Goal: Information Seeking & Learning: Learn about a topic

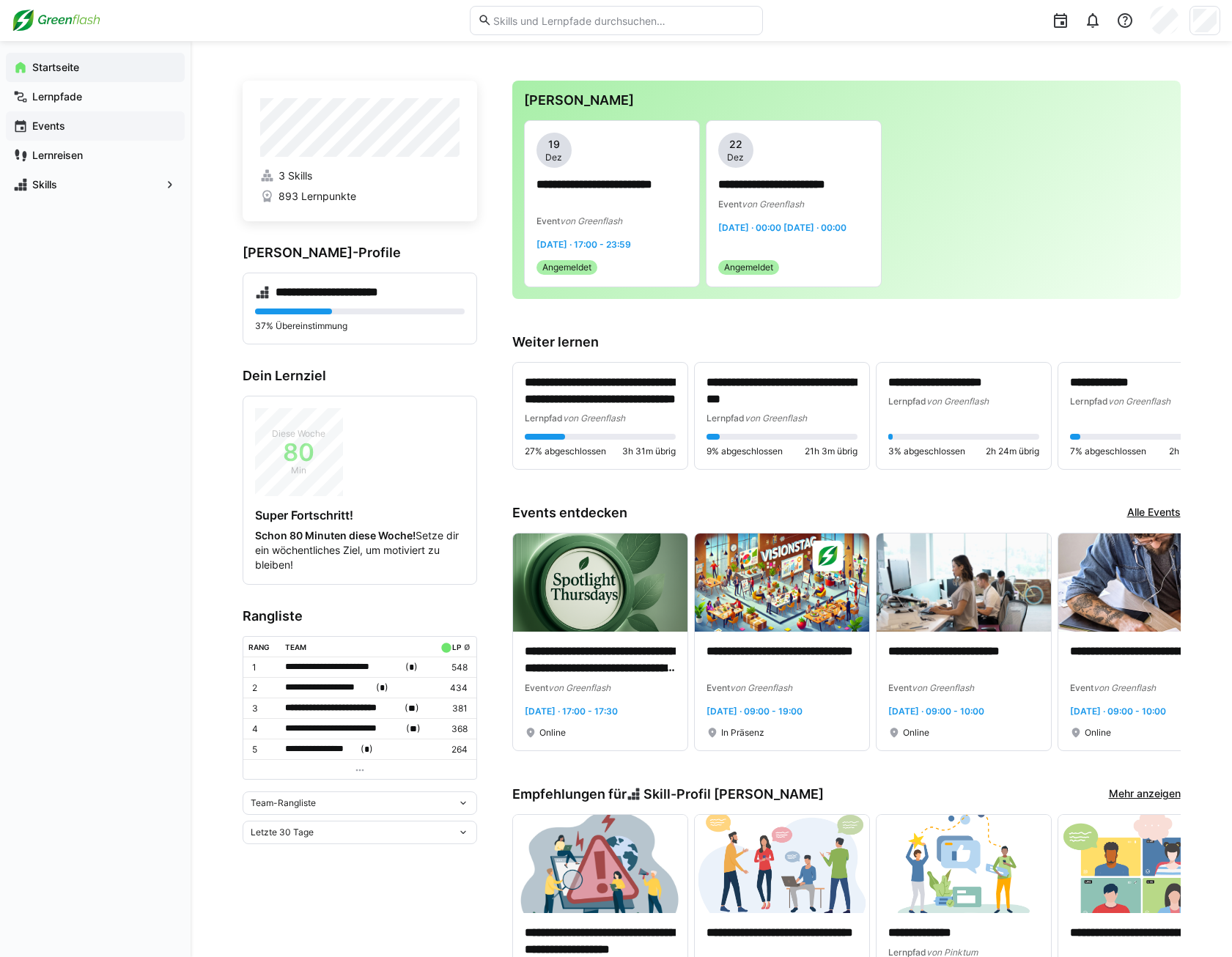
click at [108, 130] on span "Events" at bounding box center [103, 126] width 147 height 15
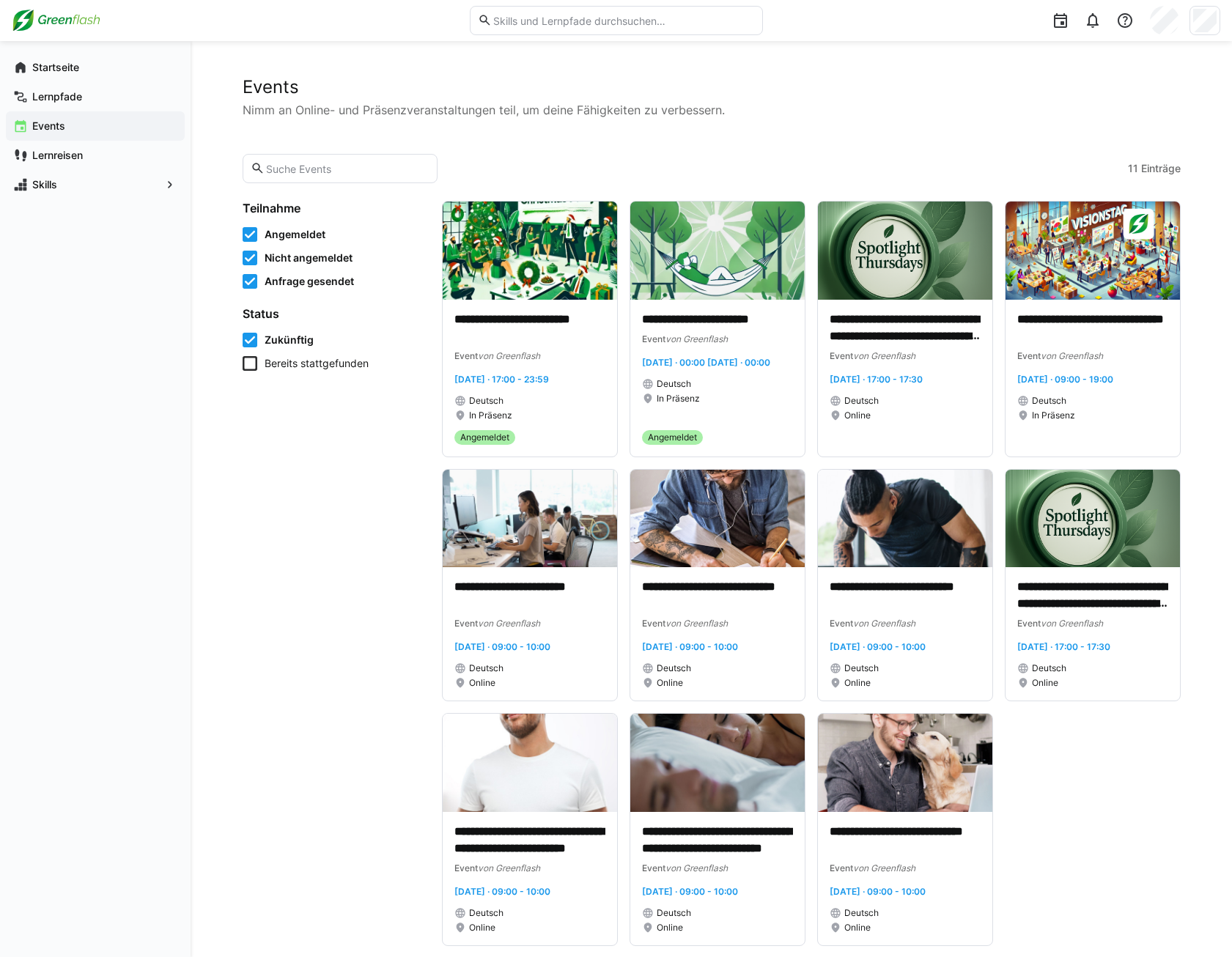
click at [295, 368] on span "Bereits stattgefunden" at bounding box center [316, 363] width 104 height 15
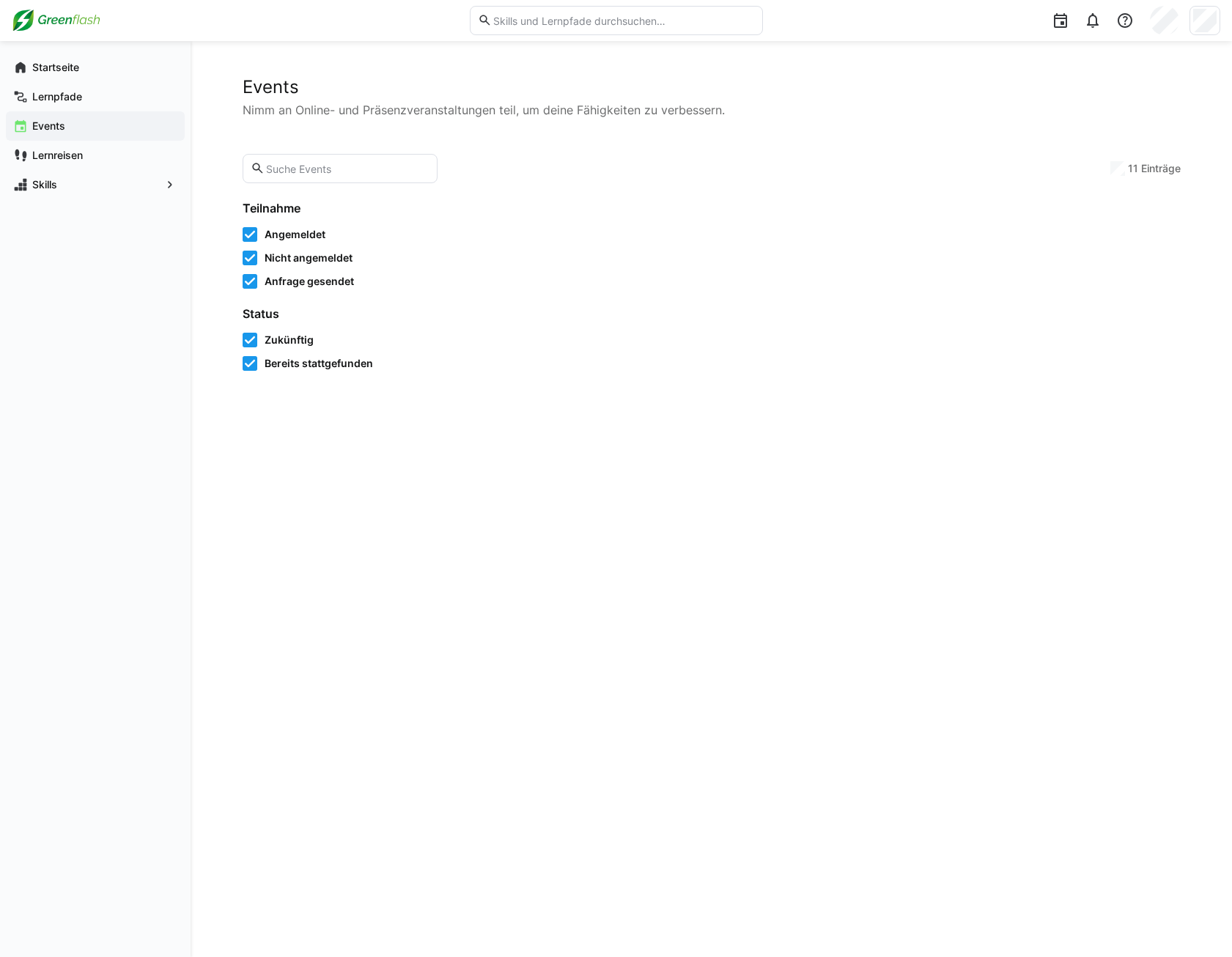
drag, startPoint x: 287, startPoint y: 341, endPoint x: 339, endPoint y: 346, distance: 52.2
click at [286, 341] on span "Zukünftig" at bounding box center [288, 340] width 49 height 15
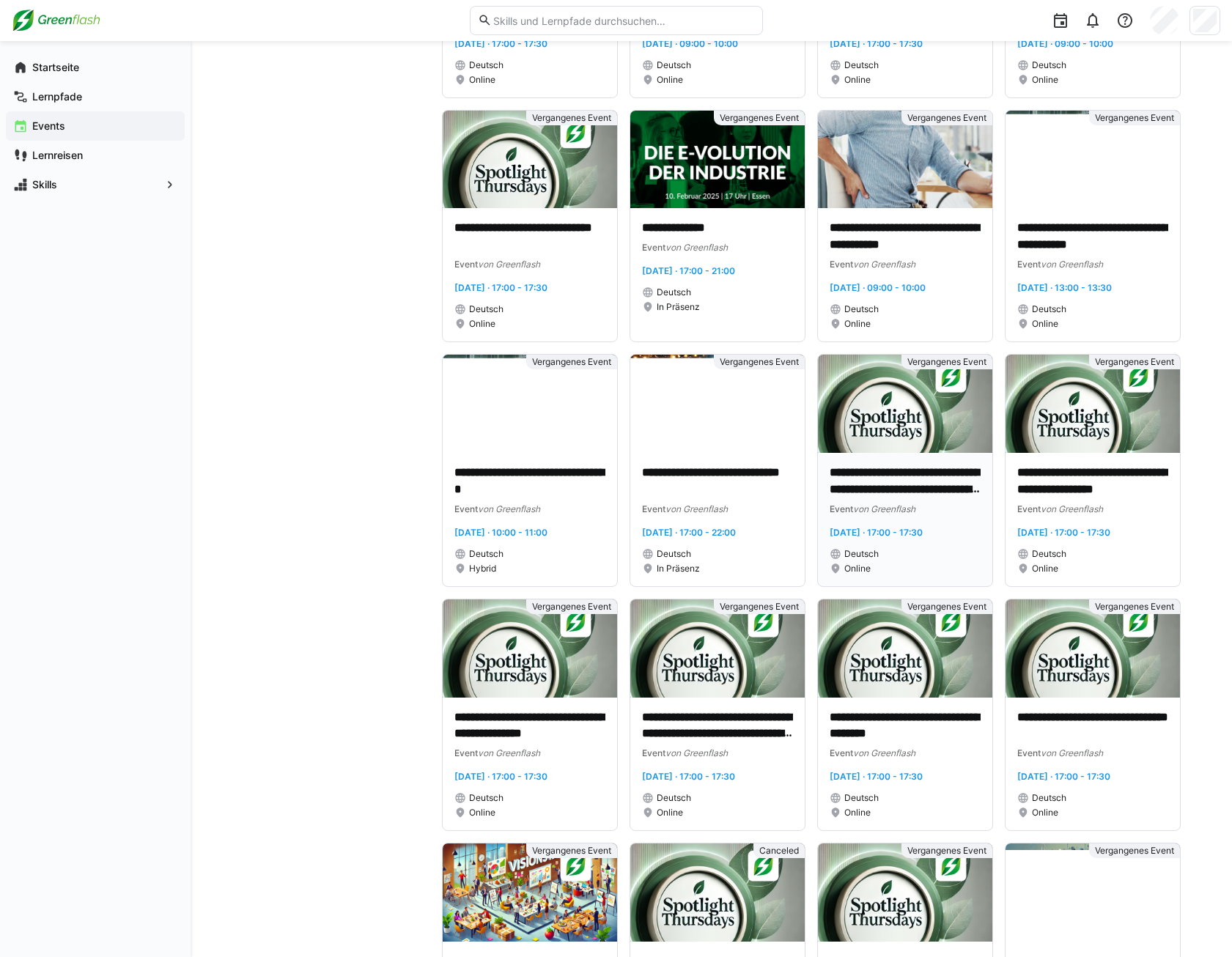
scroll to position [2449, 0]
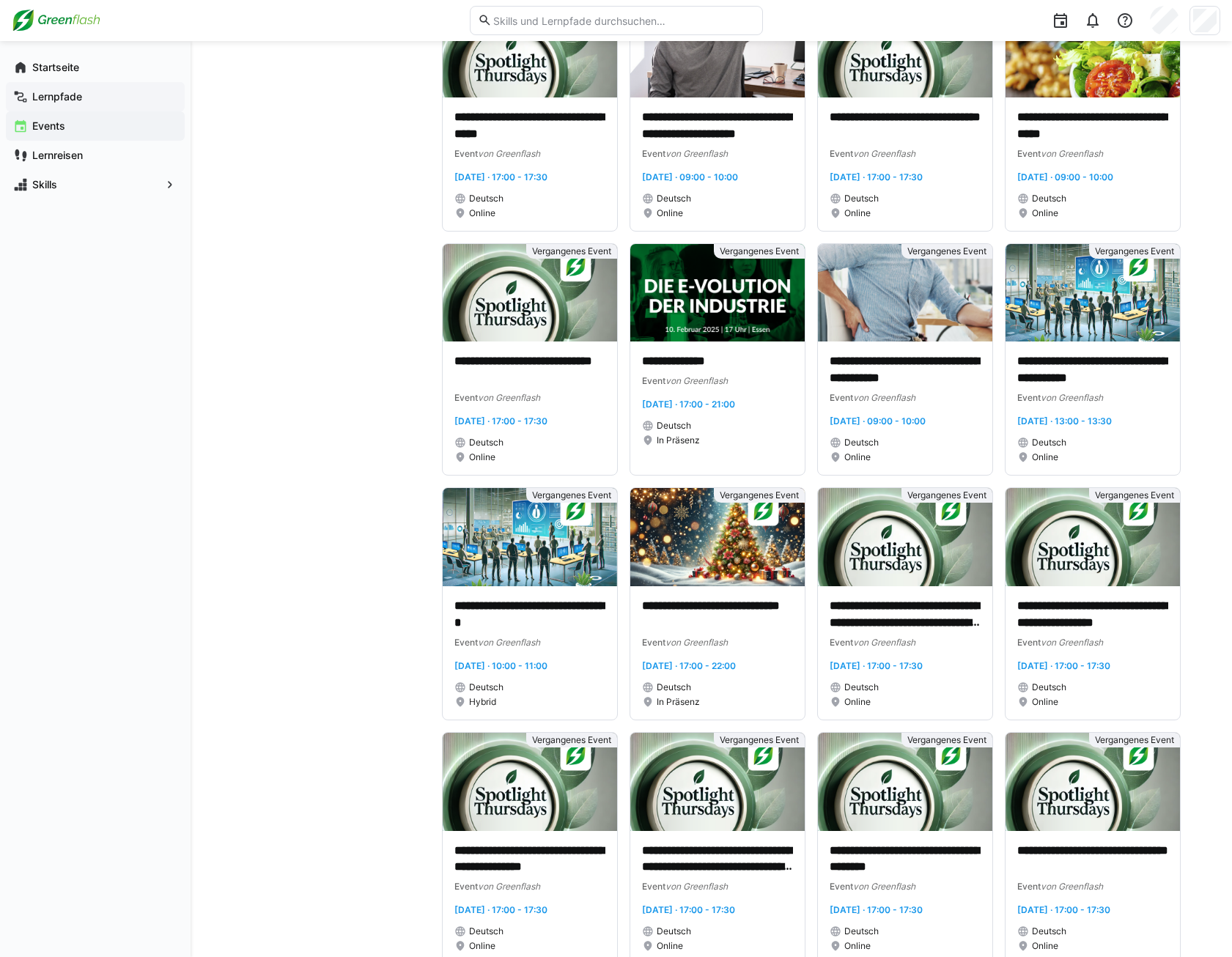
click at [97, 83] on div "Lernpfade" at bounding box center [95, 97] width 179 height 29
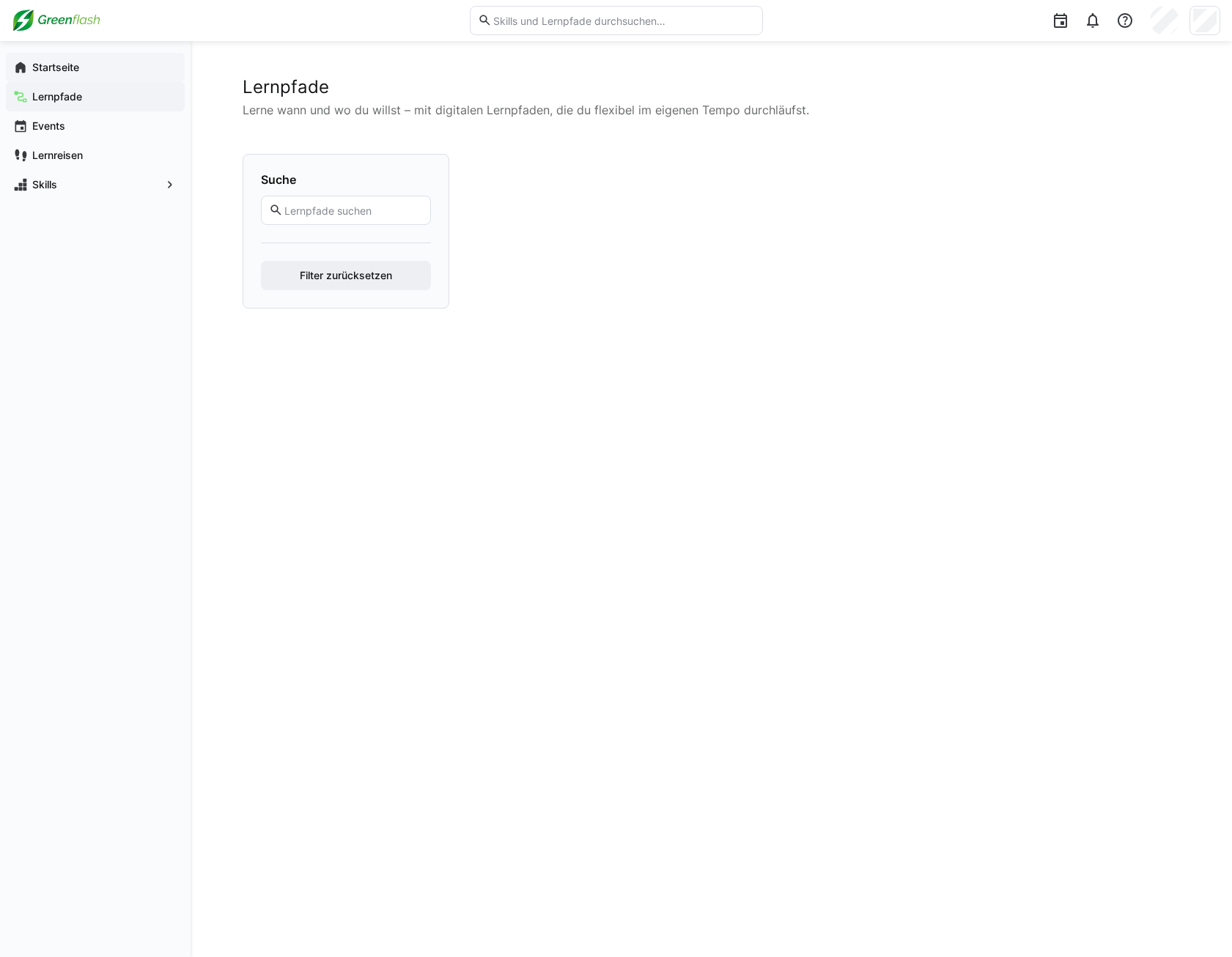
click at [115, 53] on div "Startseite" at bounding box center [95, 68] width 179 height 29
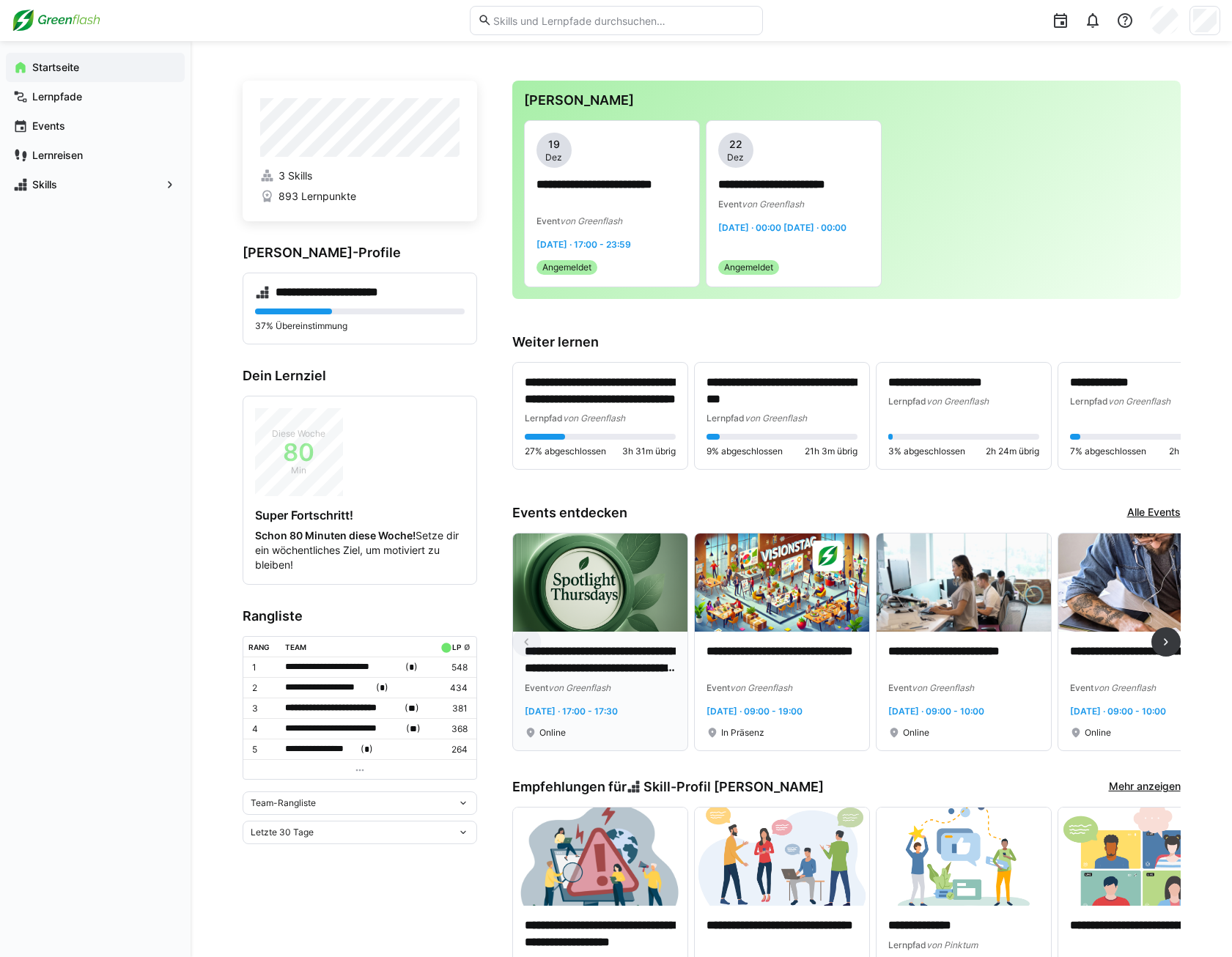
drag, startPoint x: 611, startPoint y: 594, endPoint x: 628, endPoint y: 592, distance: 17.1
click at [611, 594] on img at bounding box center [600, 582] width 174 height 98
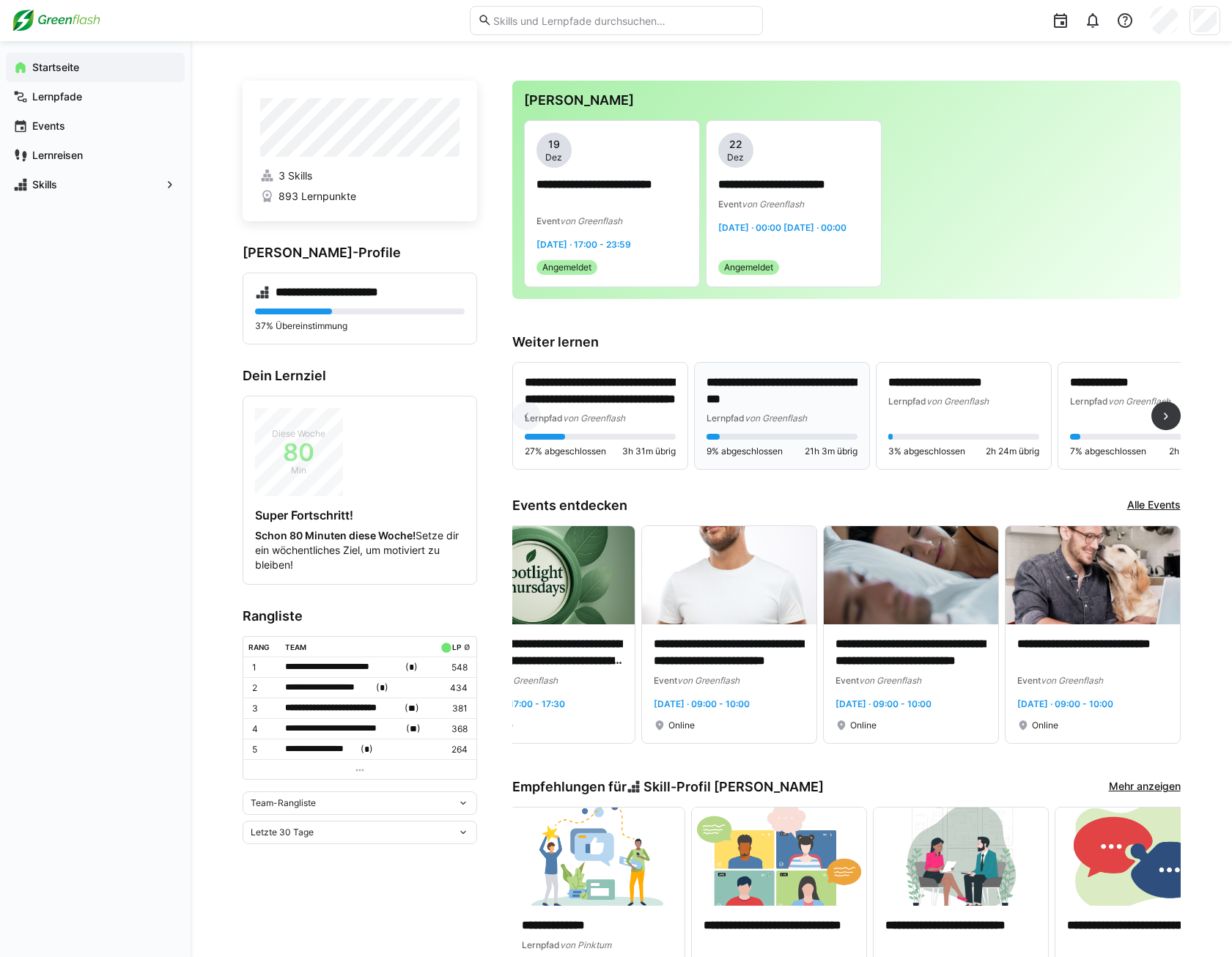
click at [797, 416] on span "von Greenflash" at bounding box center [775, 417] width 62 height 11
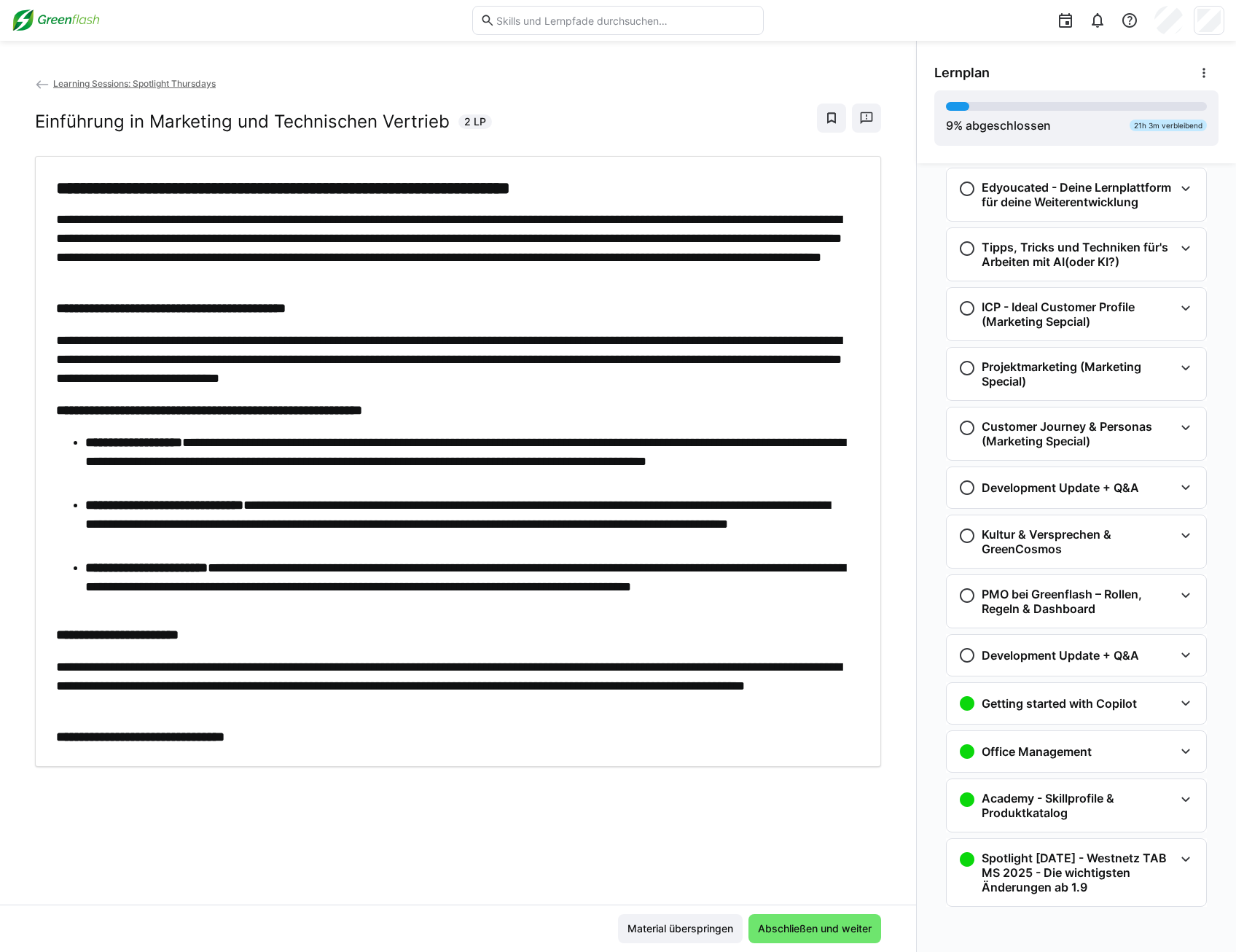
scroll to position [1535, 0]
click at [1177, 658] on eds-icon at bounding box center [1186, 655] width 18 height 18
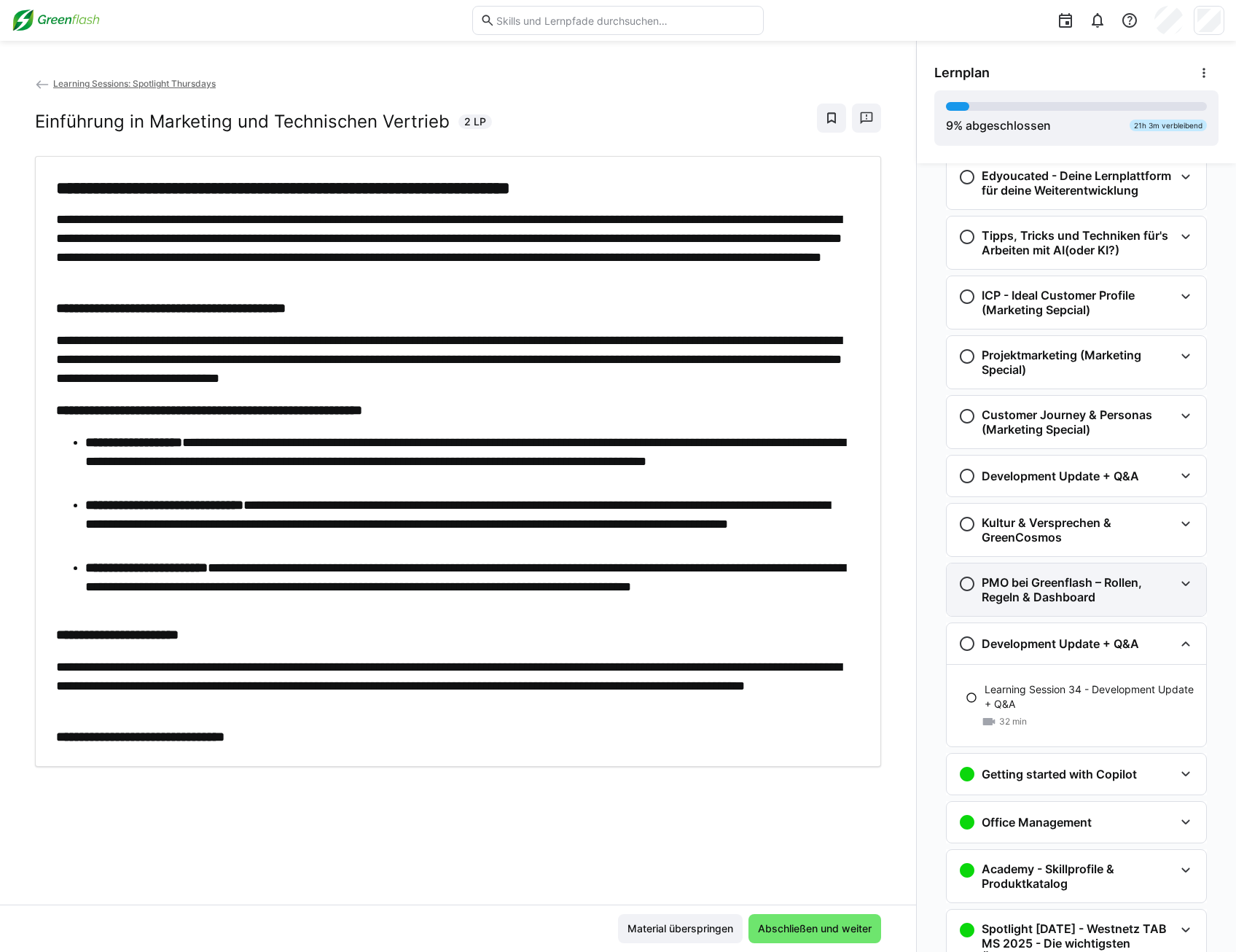
click at [1161, 604] on h3 "PMO bei Greenflash – Rollen, Regeln & Dashboard" at bounding box center [1078, 590] width 192 height 29
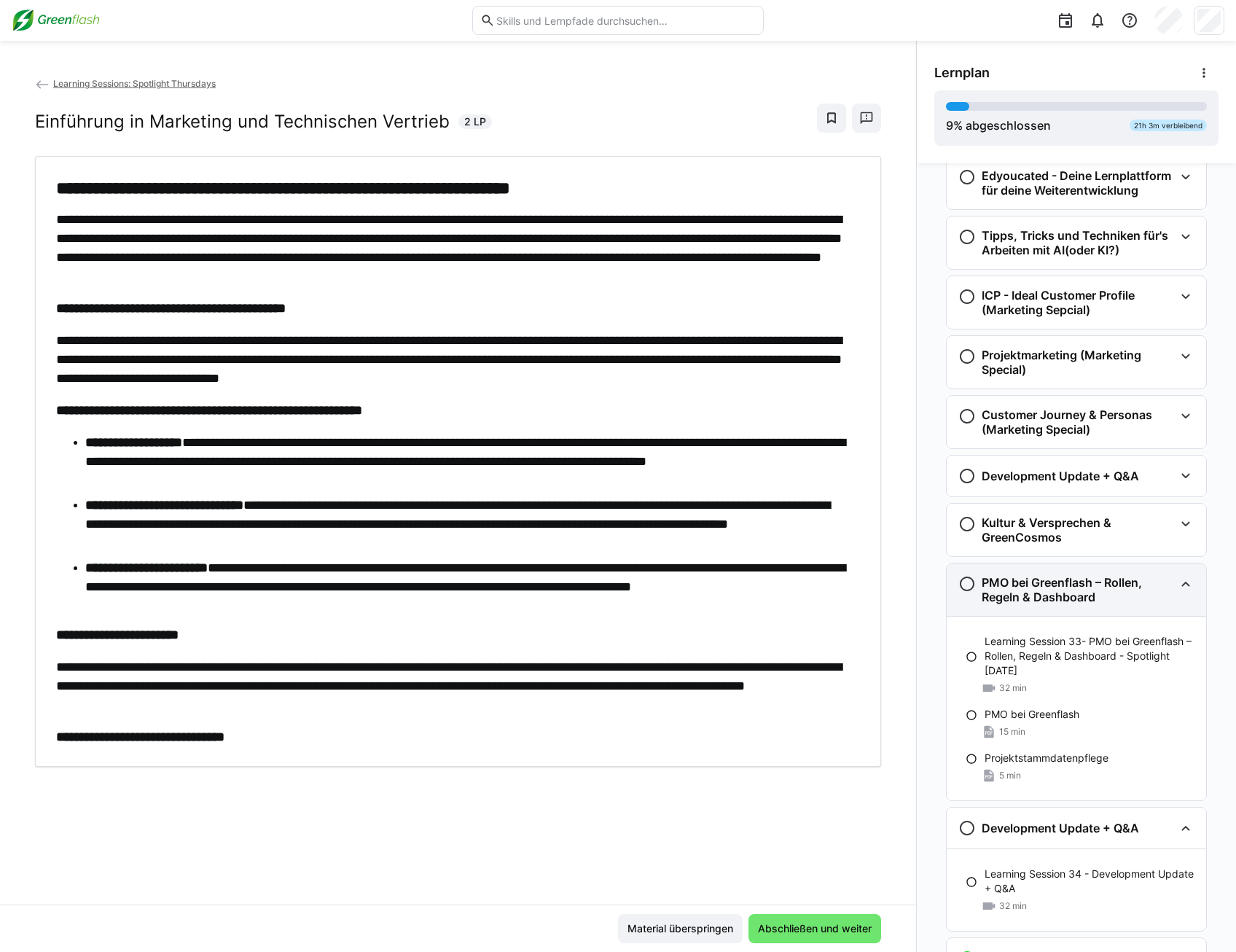
click at [1161, 604] on h3 "PMO bei Greenflash – Rollen, Regeln & Dashboard" at bounding box center [1078, 590] width 192 height 29
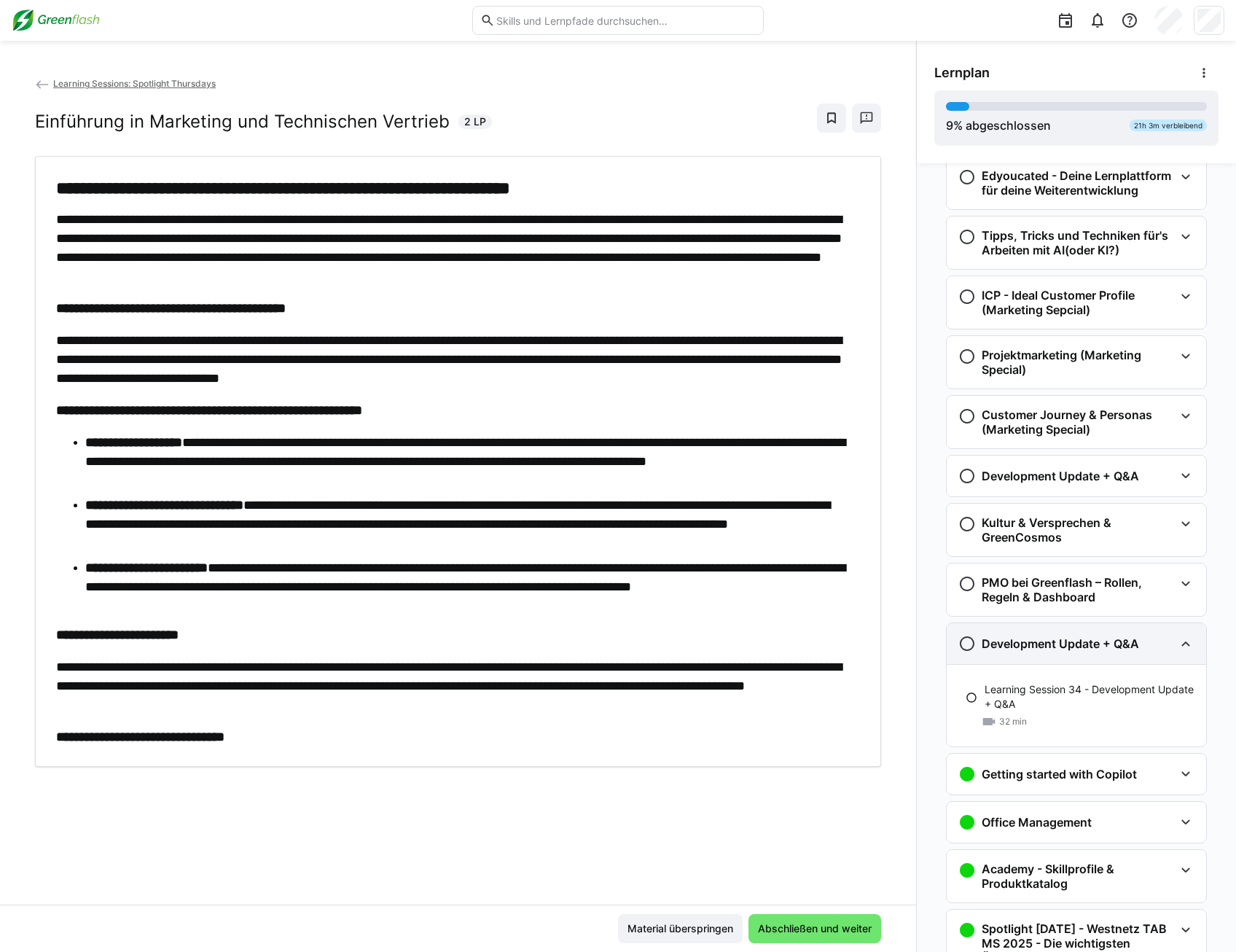
click at [1161, 653] on div "Development Update + Q&A" at bounding box center [1067, 643] width 216 height 18
